Goal: Transaction & Acquisition: Purchase product/service

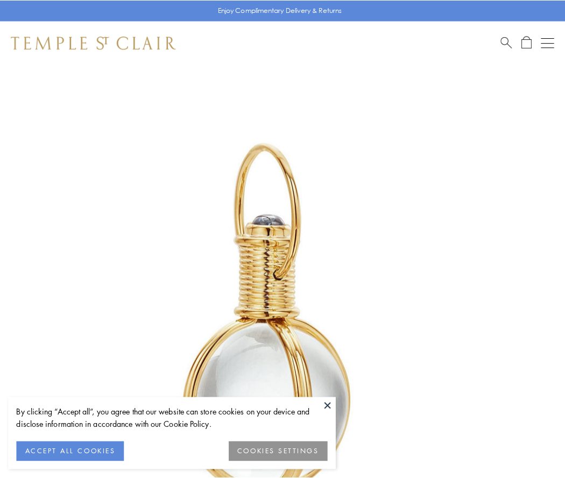
scroll to position [281, 0]
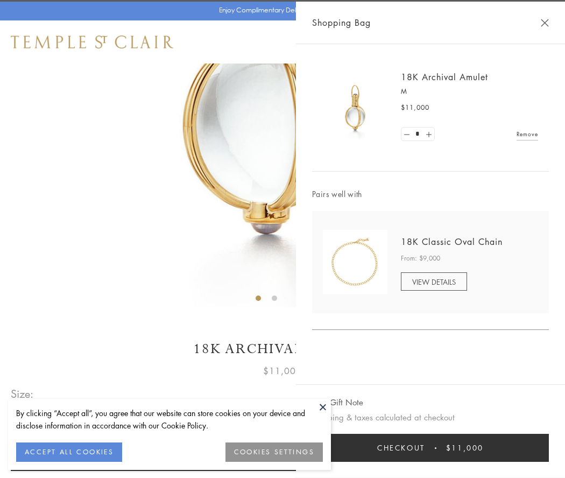
click at [431, 448] on button "Checkout $11,000" at bounding box center [430, 448] width 237 height 28
